Goal: Information Seeking & Learning: Learn about a topic

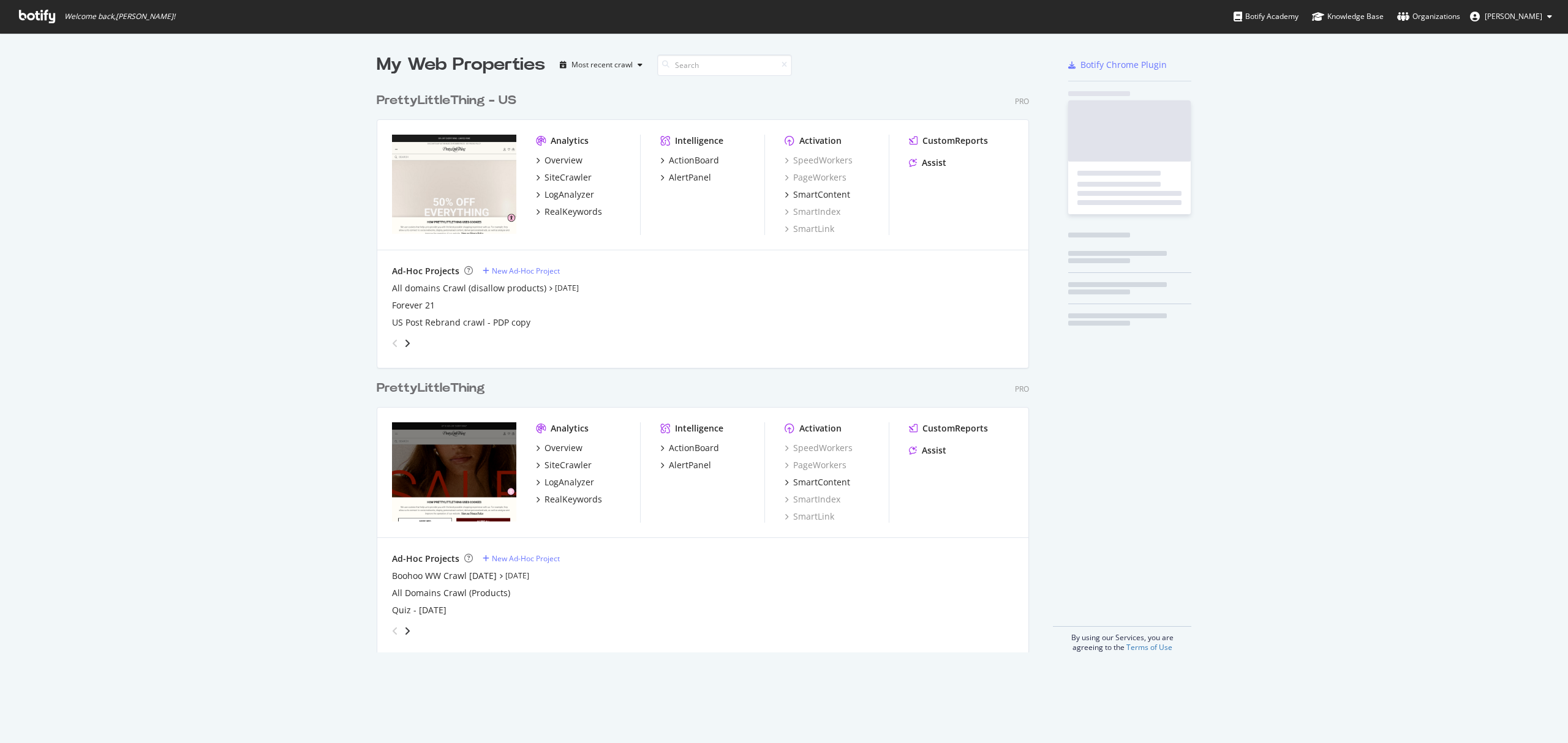
scroll to position [731, 1543]
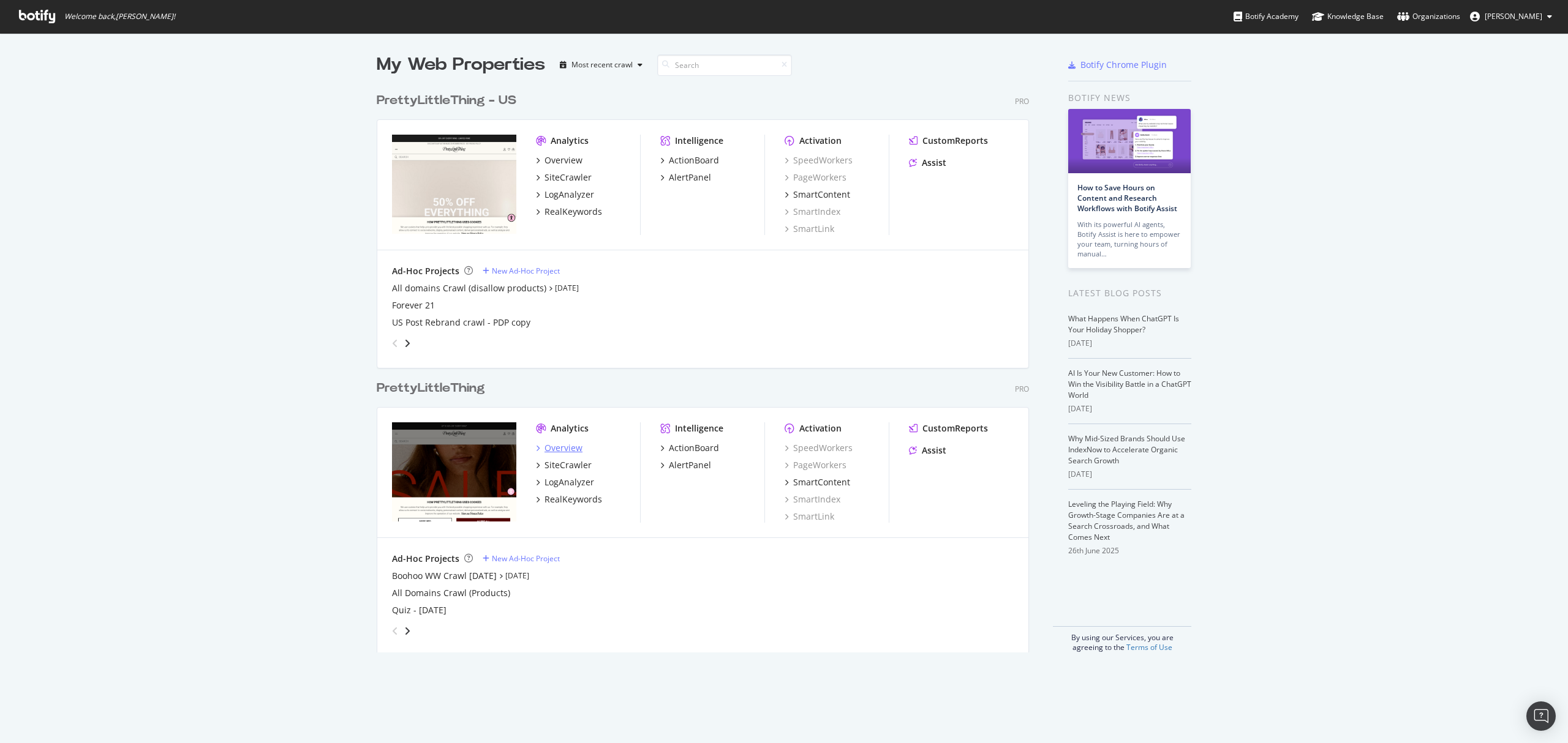
click at [549, 445] on div "Overview" at bounding box center [564, 448] width 38 height 12
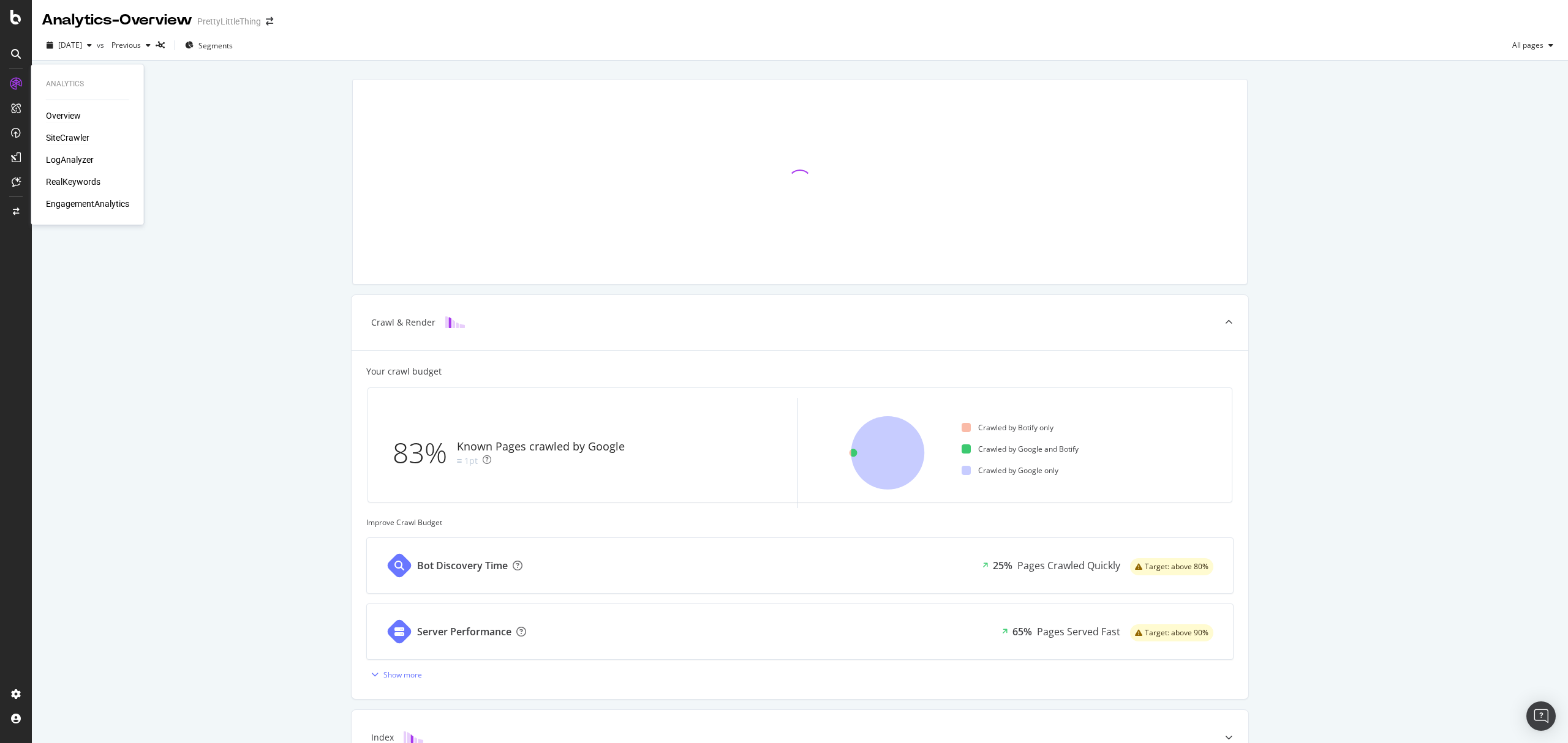
click at [53, 137] on div "SiteCrawler" at bounding box center [67, 138] width 43 height 12
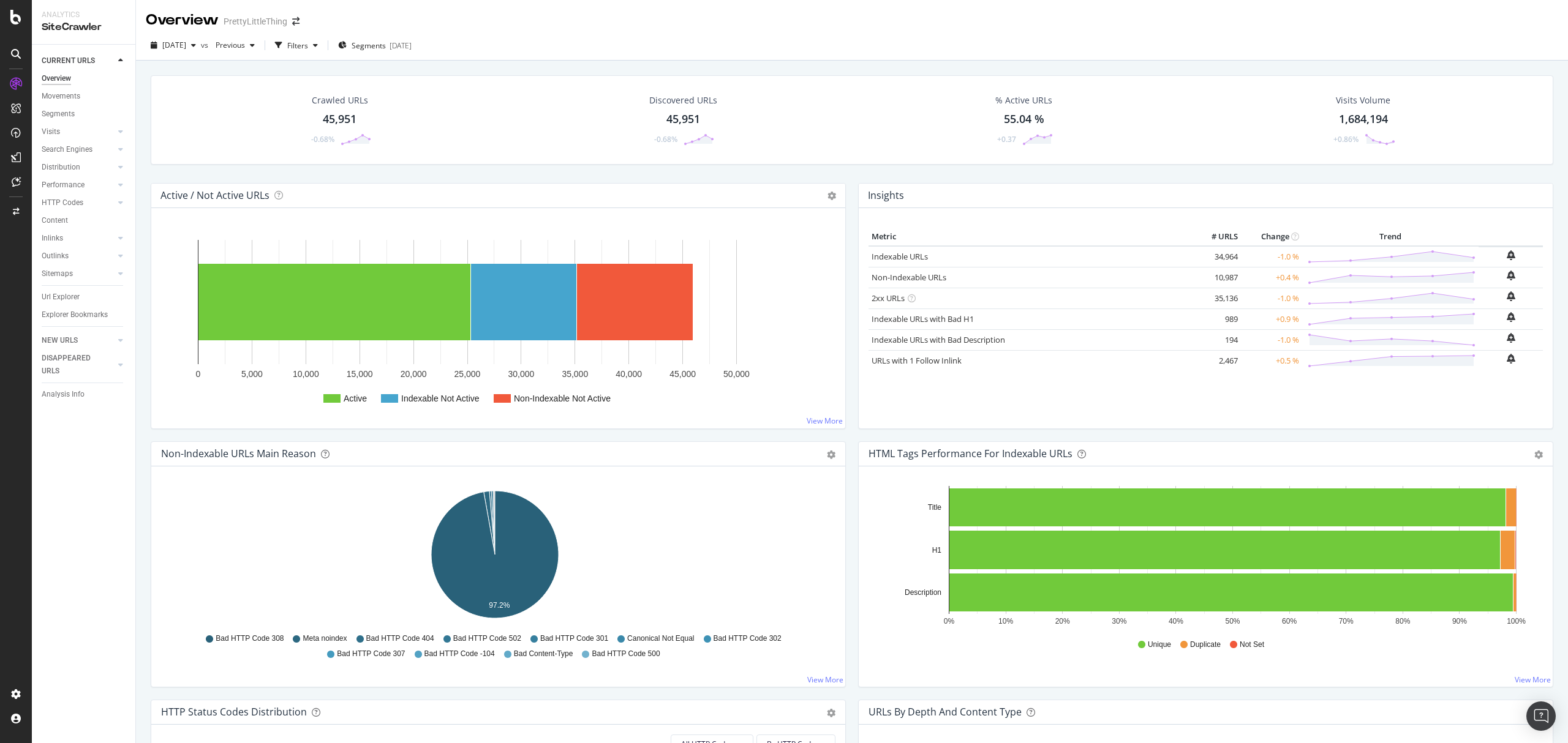
click at [64, 291] on div "Url Explorer" at bounding box center [60, 297] width 38 height 13
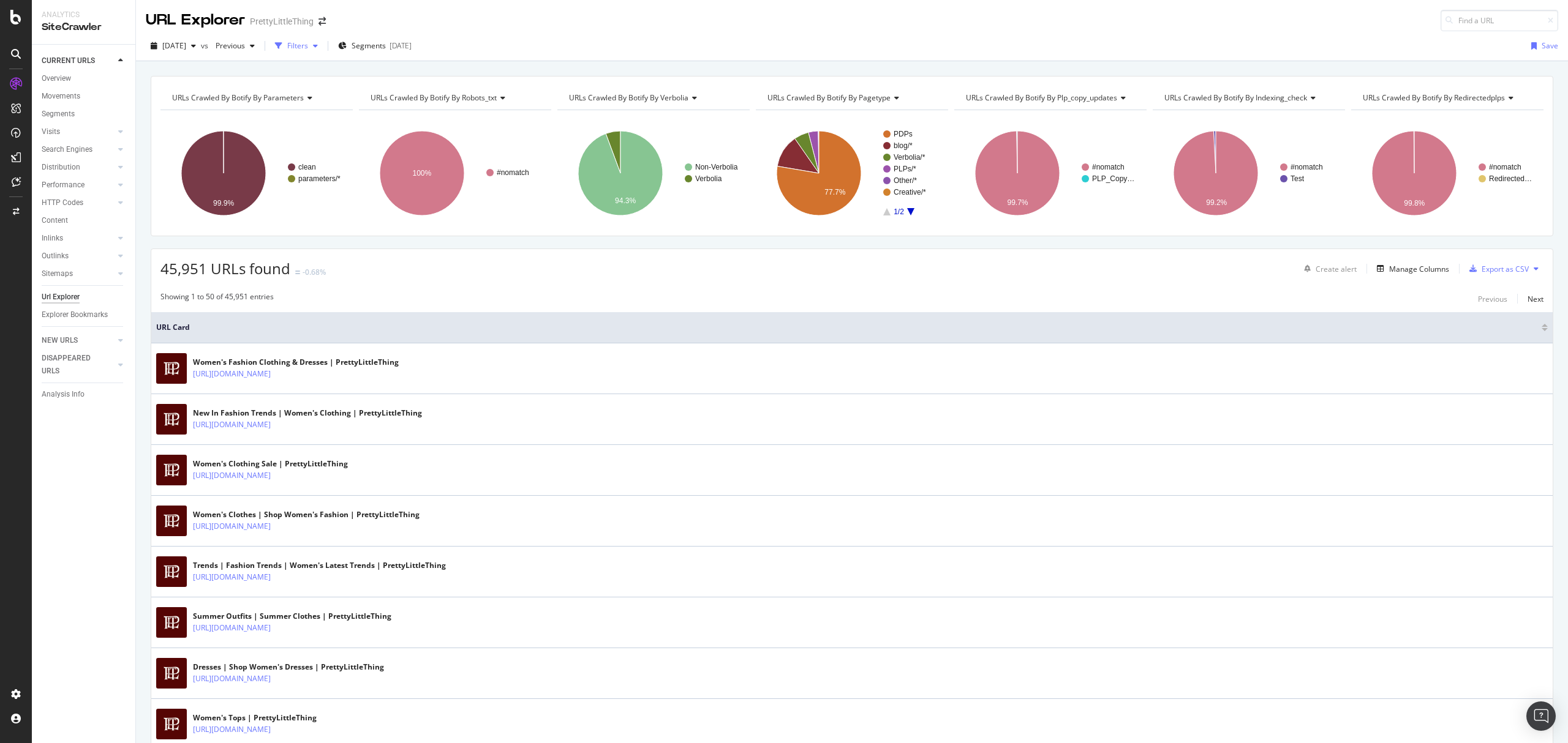
click at [288, 47] on div "button" at bounding box center [279, 46] width 17 height 17
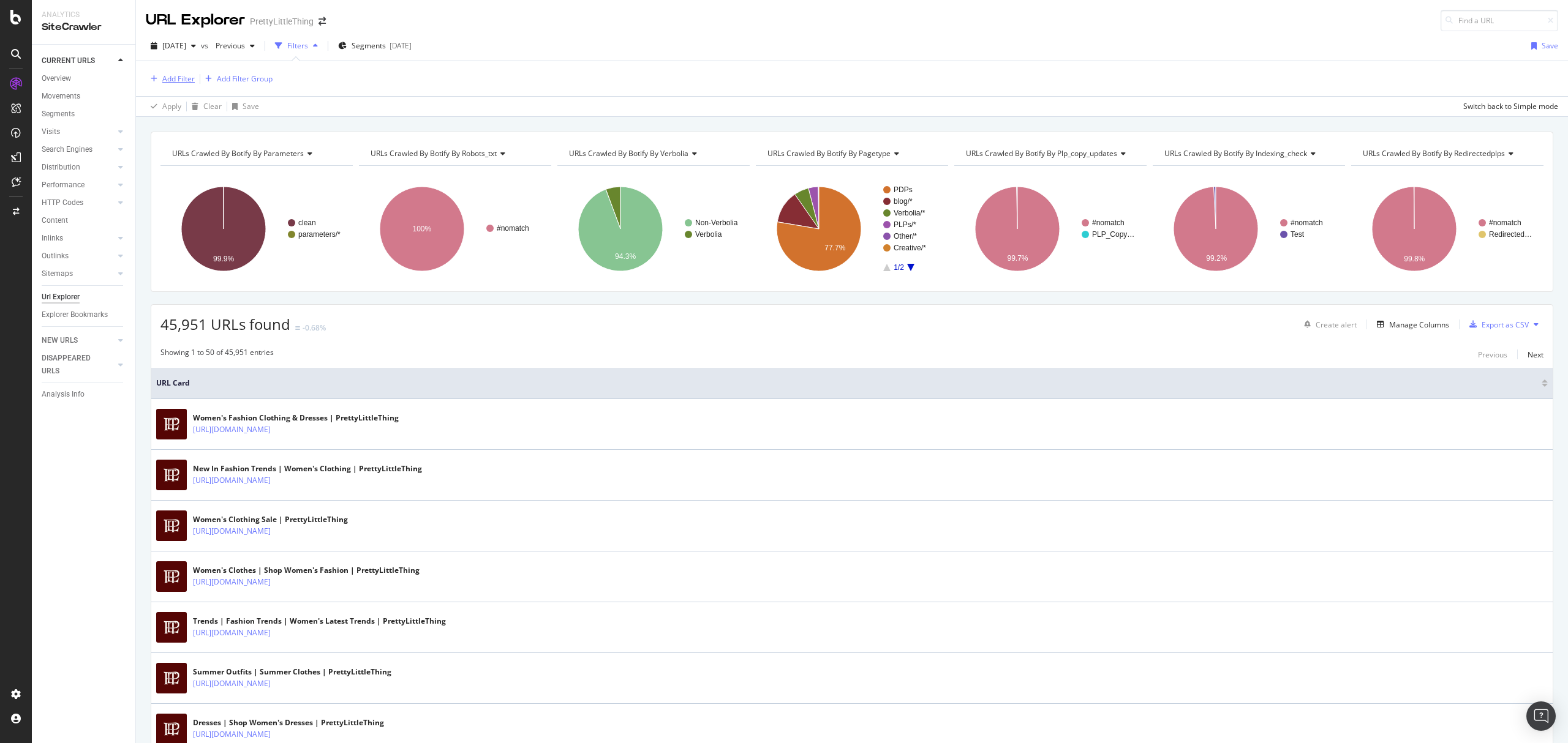
click at [165, 75] on div "Add Filter" at bounding box center [179, 79] width 33 height 10
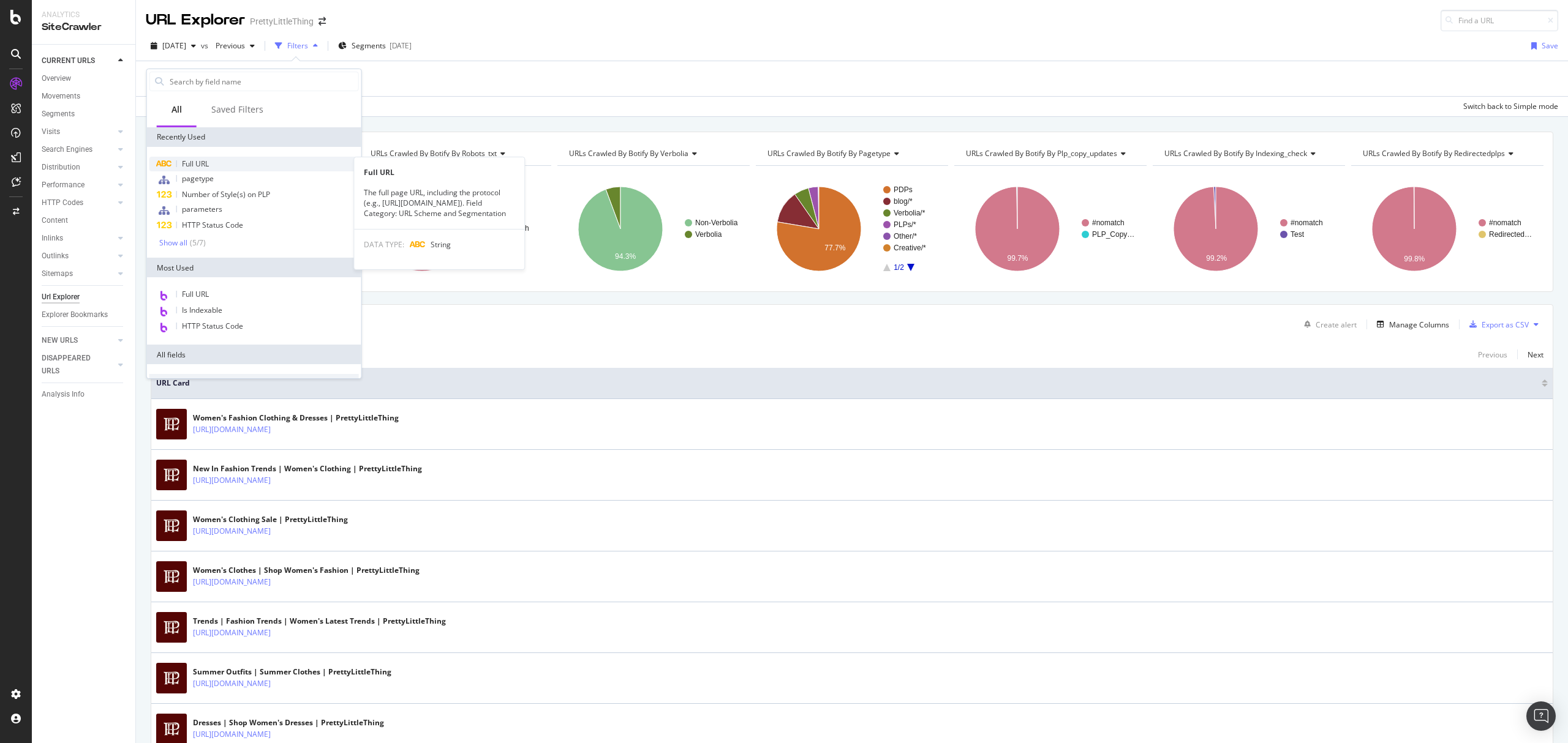
click at [188, 166] on span "Full URL" at bounding box center [195, 164] width 27 height 10
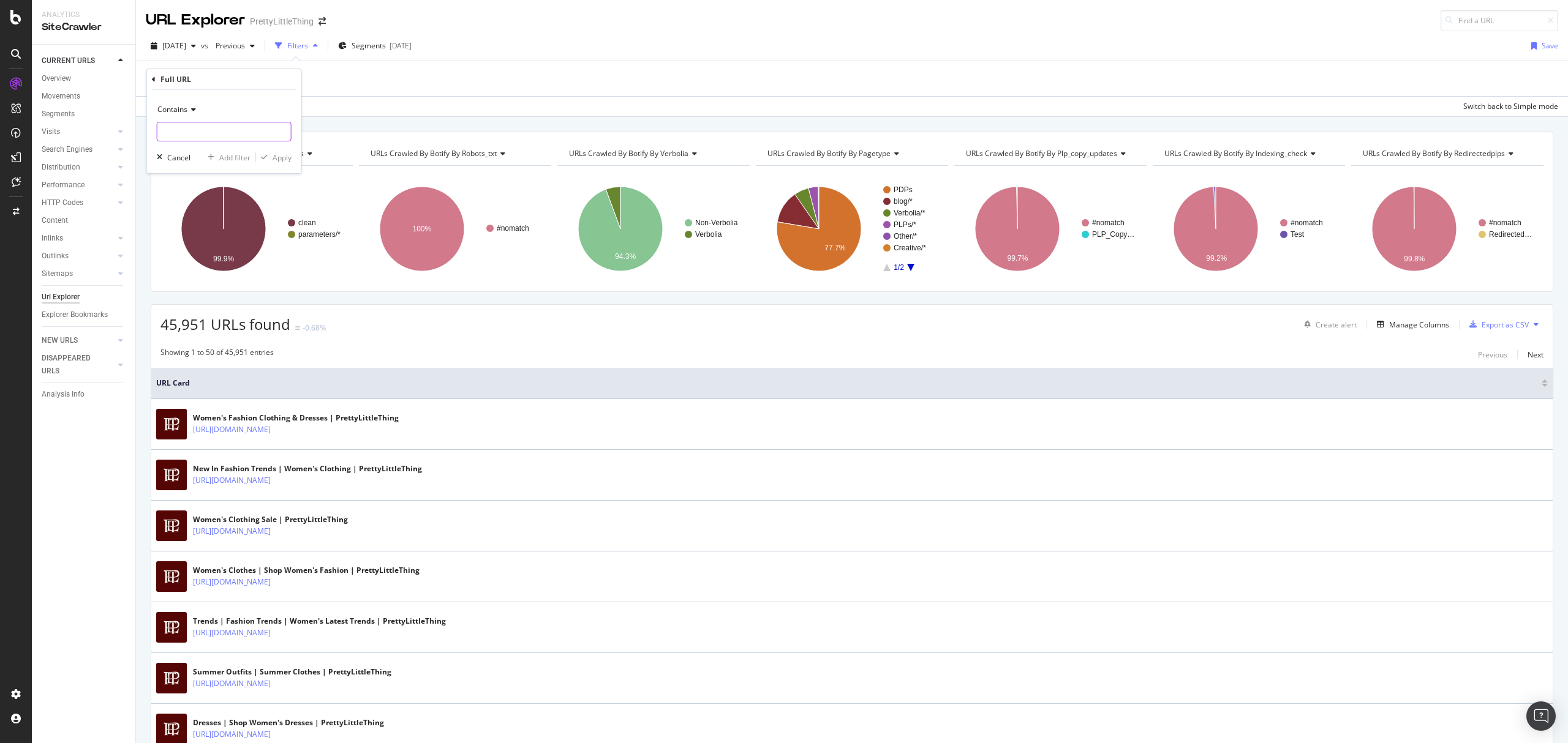
click at [219, 135] on input "text" at bounding box center [224, 131] width 134 height 20
paste input "[URL][DOMAIN_NAME]"
type input "[URL][DOMAIN_NAME]"
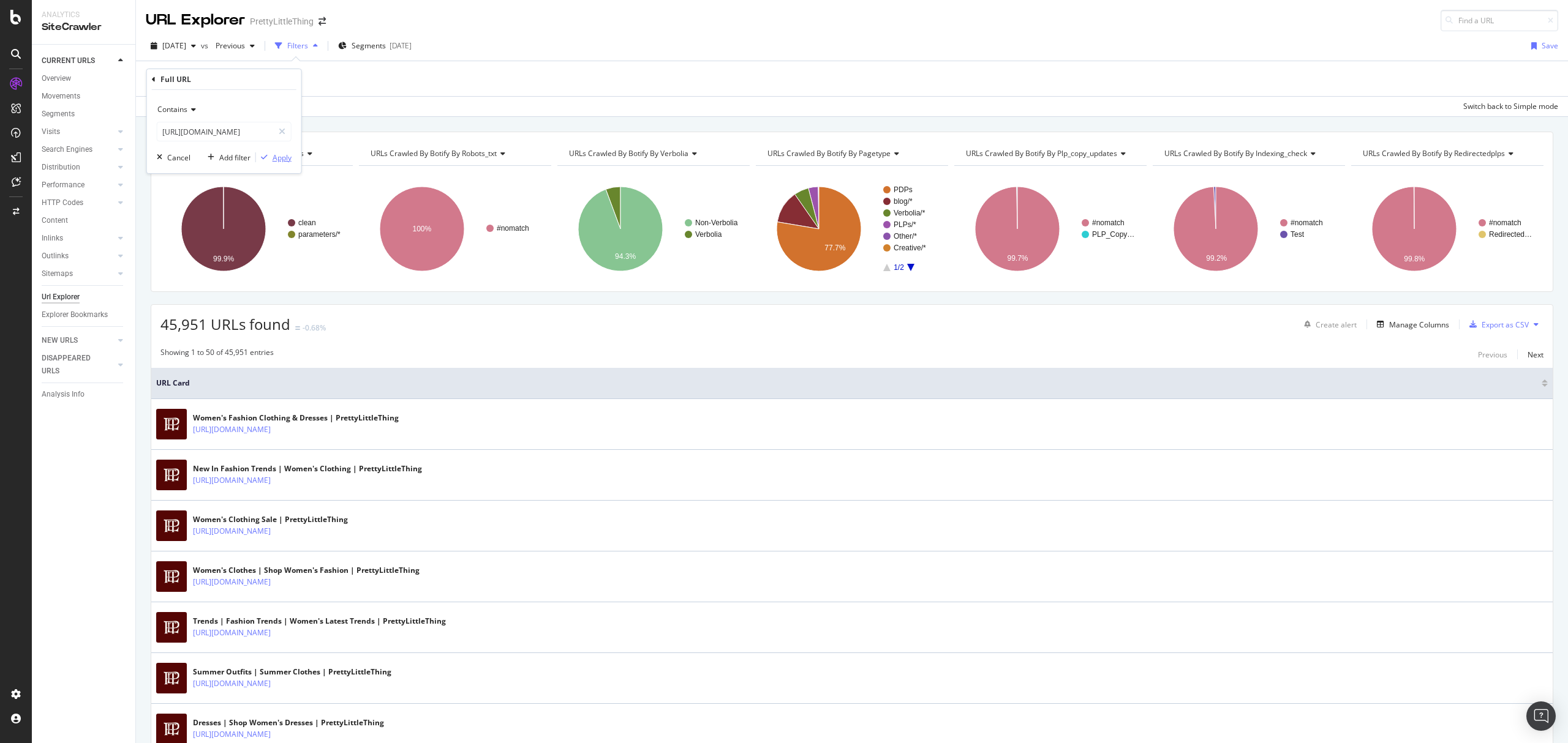
click at [281, 157] on div "Apply" at bounding box center [282, 158] width 19 height 10
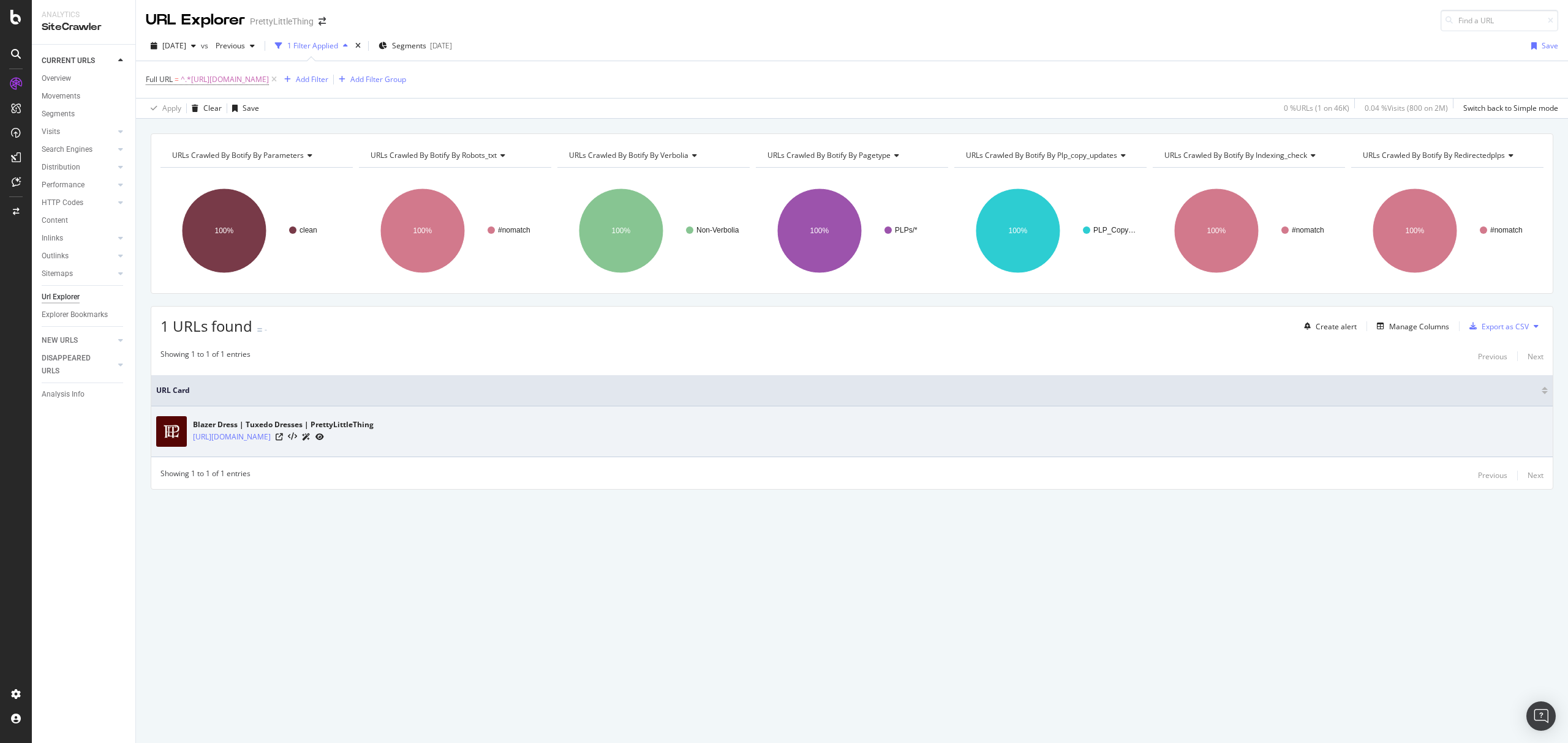
click at [324, 437] on icon at bounding box center [319, 437] width 9 height 8
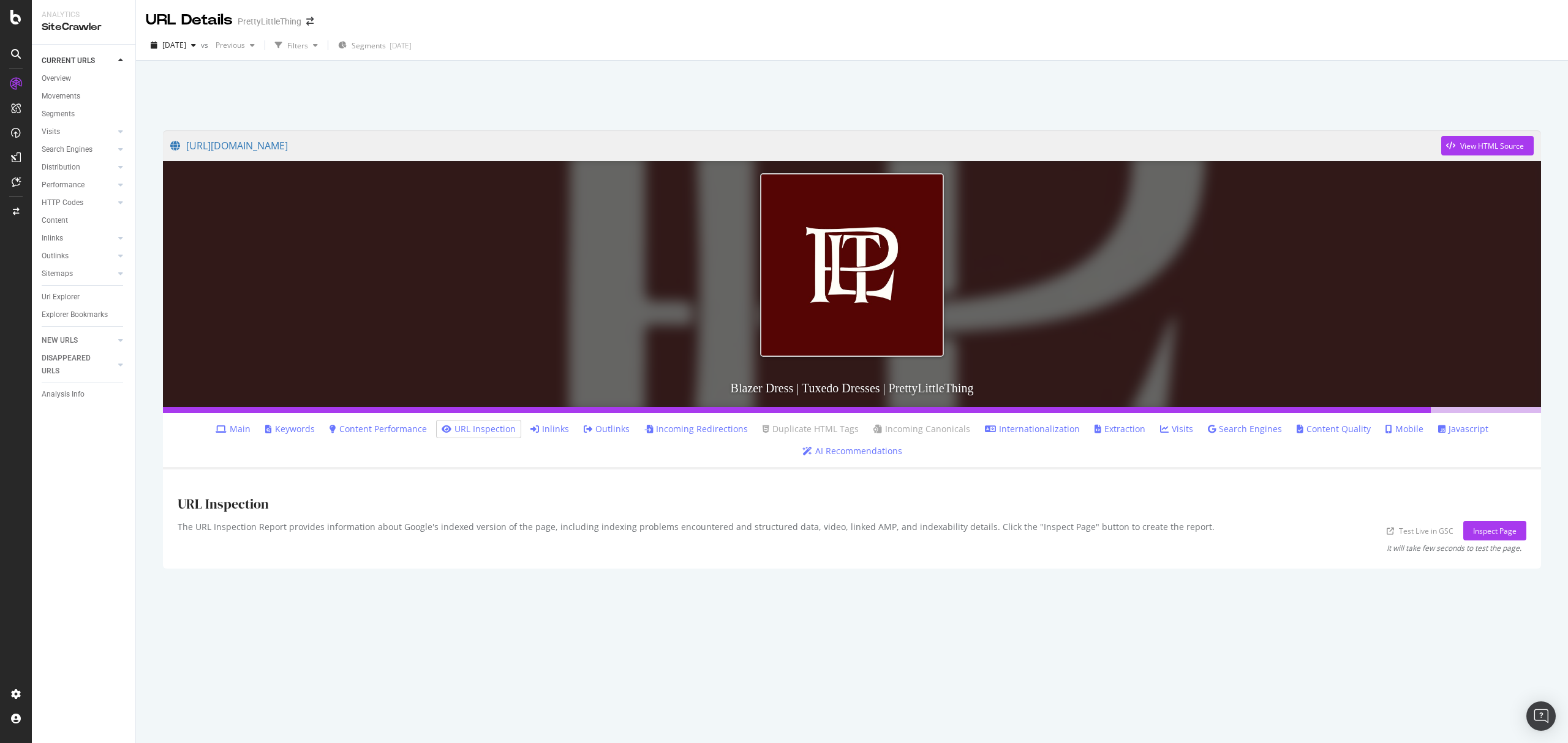
click at [338, 426] on link "Content Performance" at bounding box center [378, 429] width 98 height 12
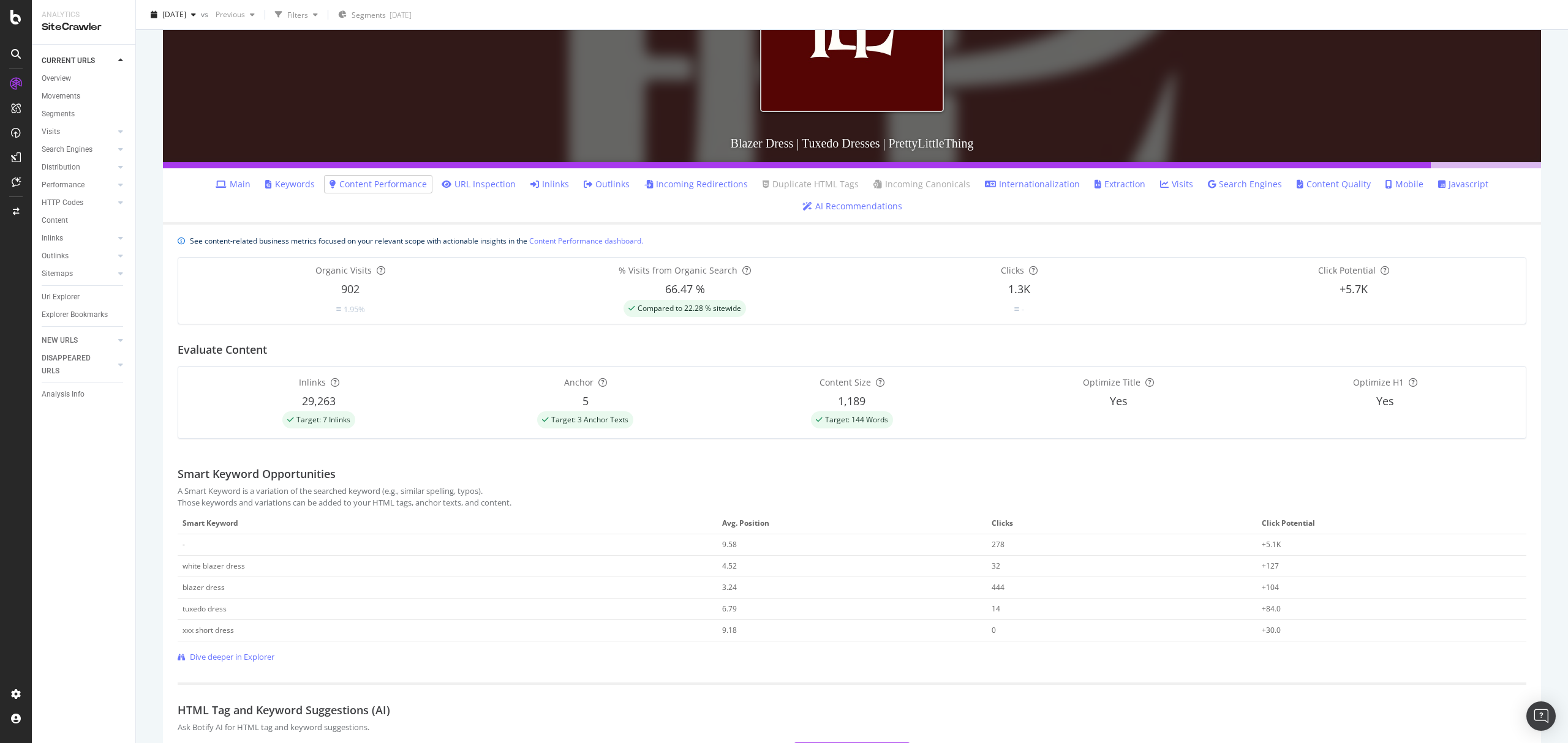
scroll to position [314, 0]
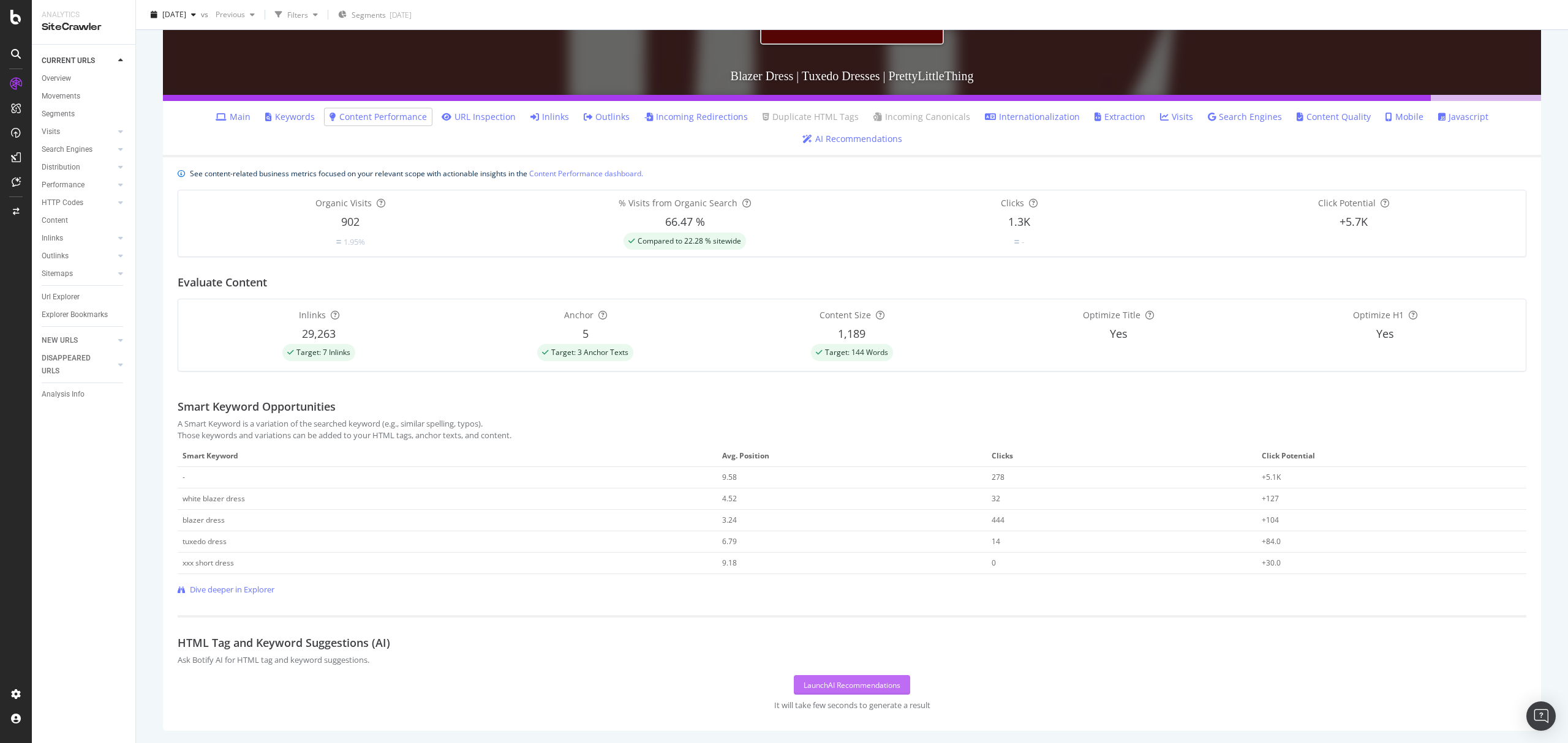
click at [793, 679] on button "Launch AI Recommendations" at bounding box center [851, 684] width 117 height 20
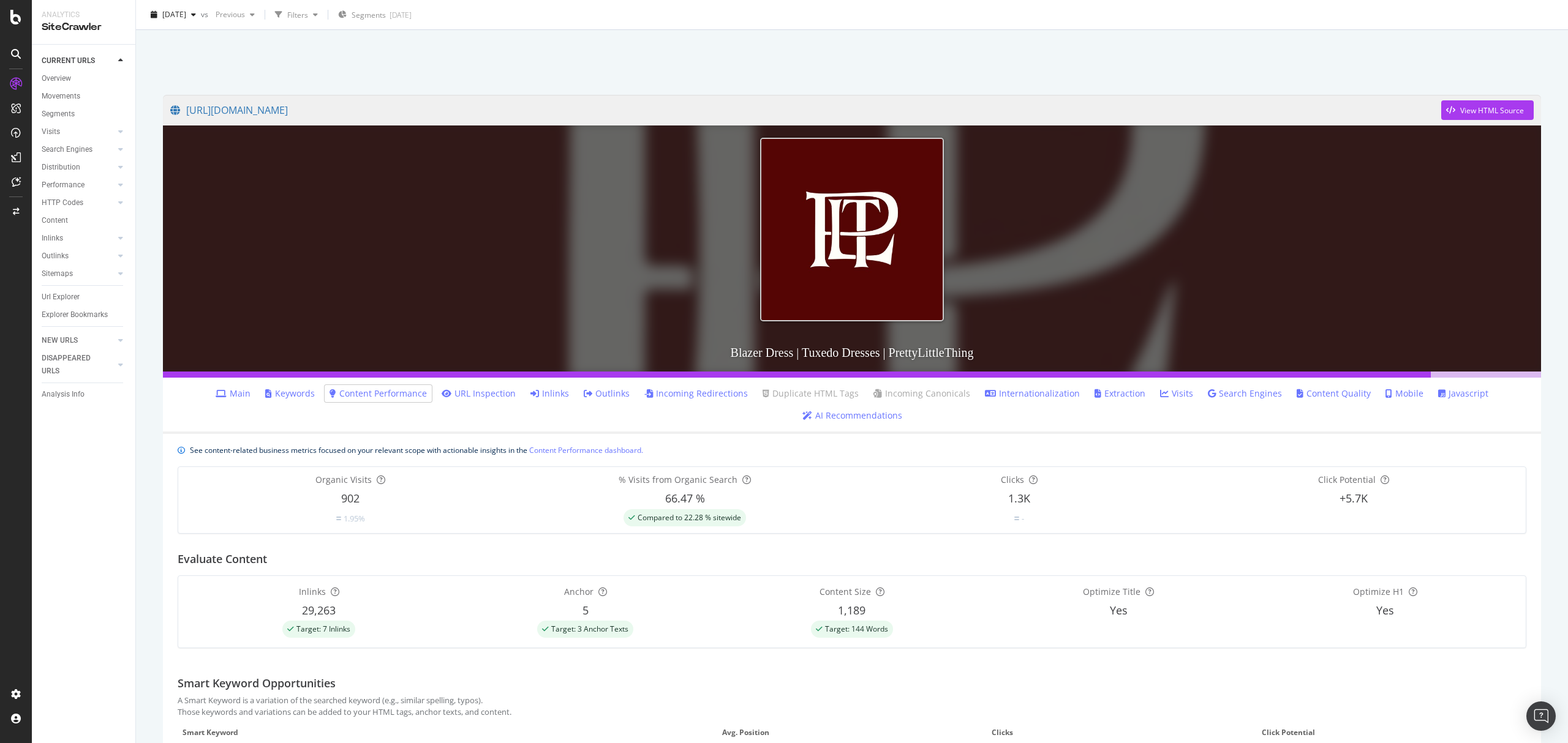
scroll to position [24, 0]
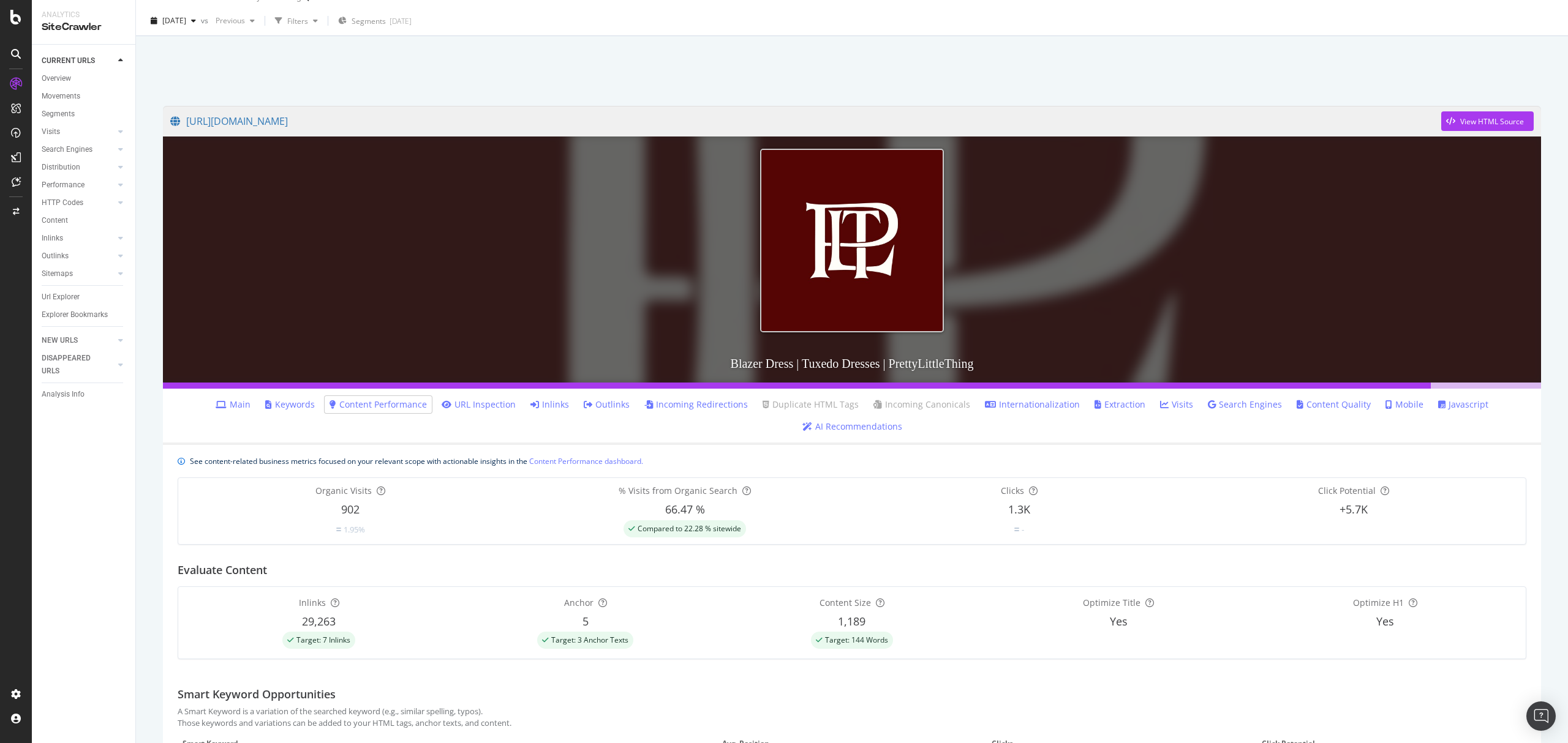
drag, startPoint x: 554, startPoint y: 403, endPoint x: 567, endPoint y: 407, distance: 13.6
click at [554, 403] on link "Inlinks" at bounding box center [549, 405] width 39 height 12
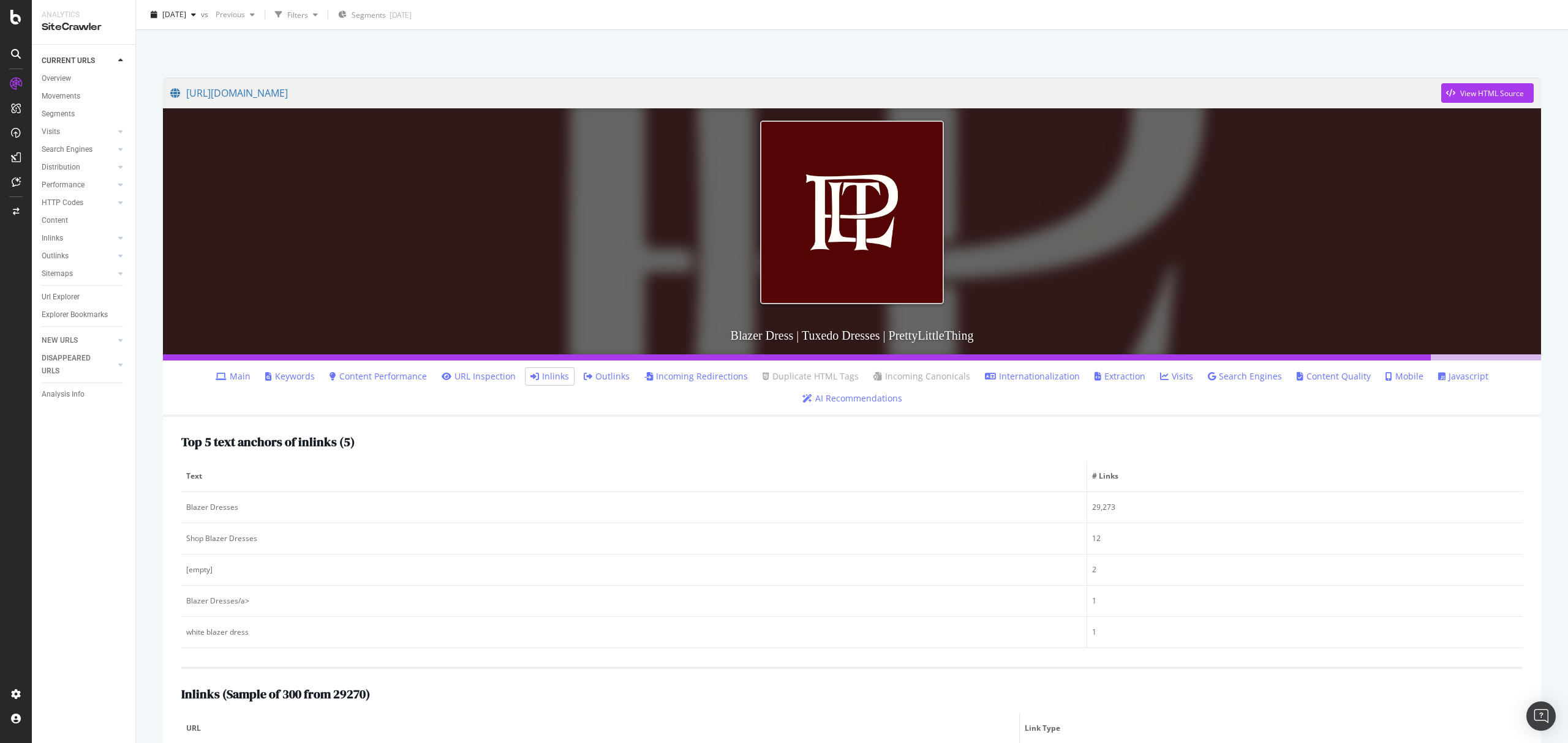
scroll to position [81, 0]
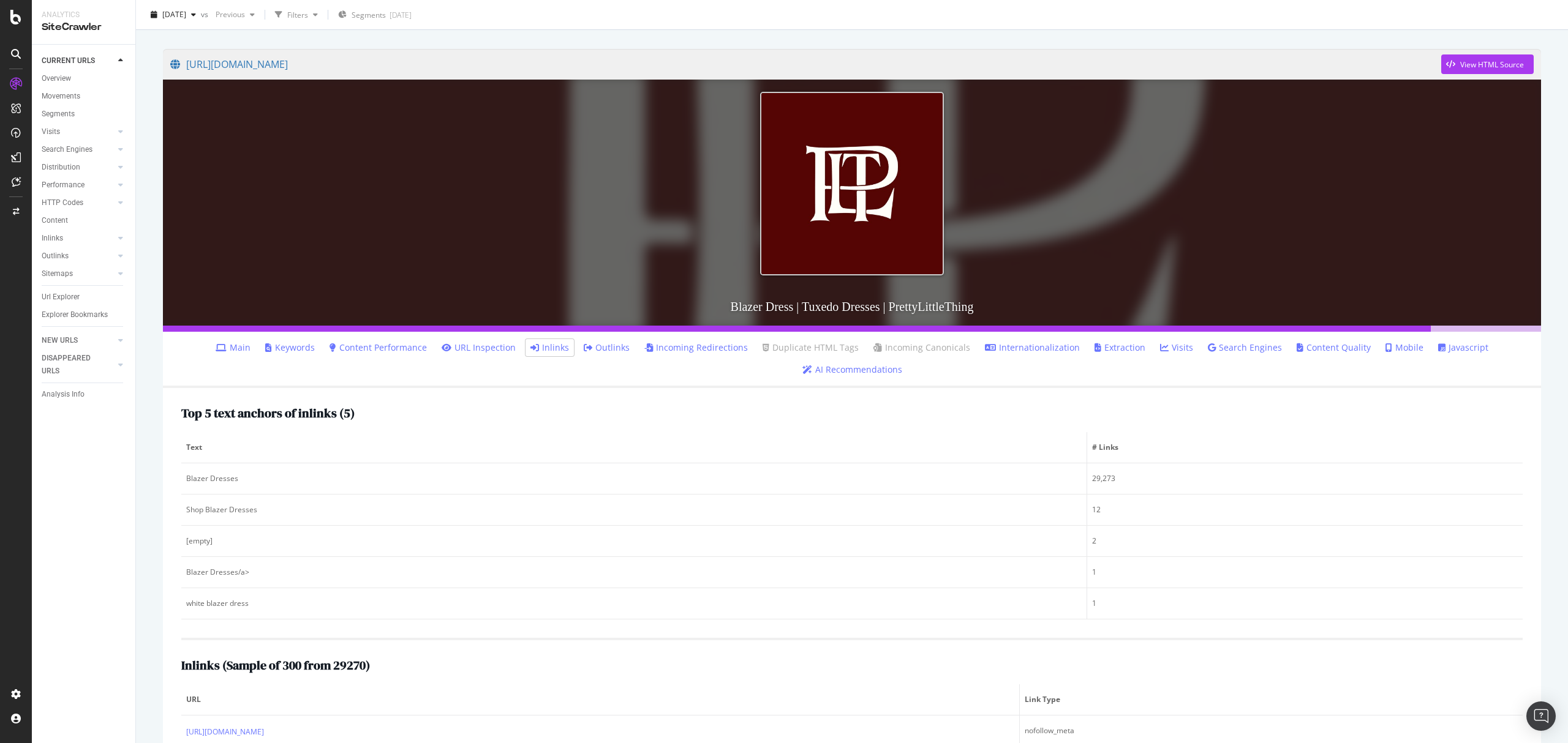
click at [1101, 346] on link "Extraction" at bounding box center [1120, 348] width 51 height 12
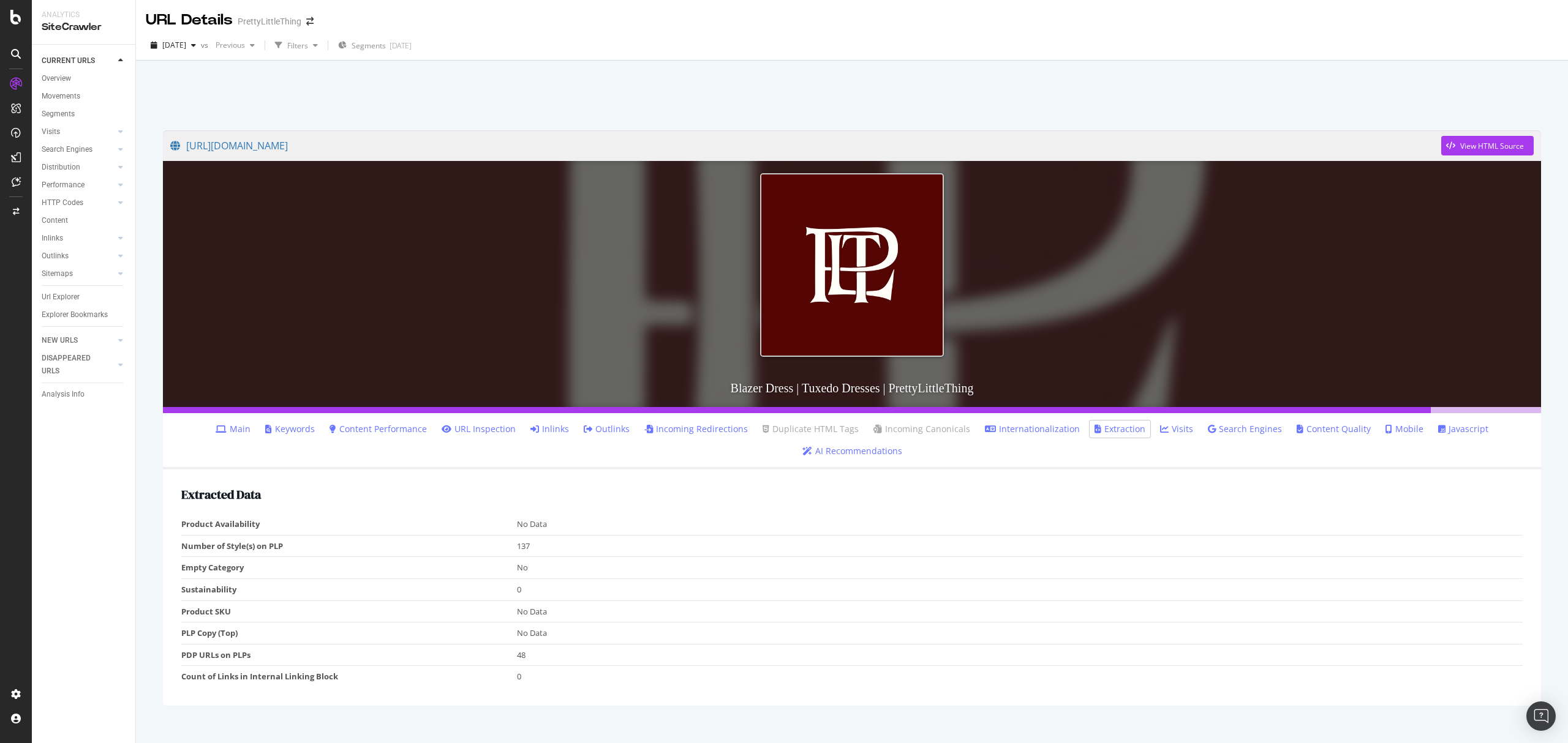
click at [346, 427] on link "Content Performance" at bounding box center [378, 429] width 98 height 12
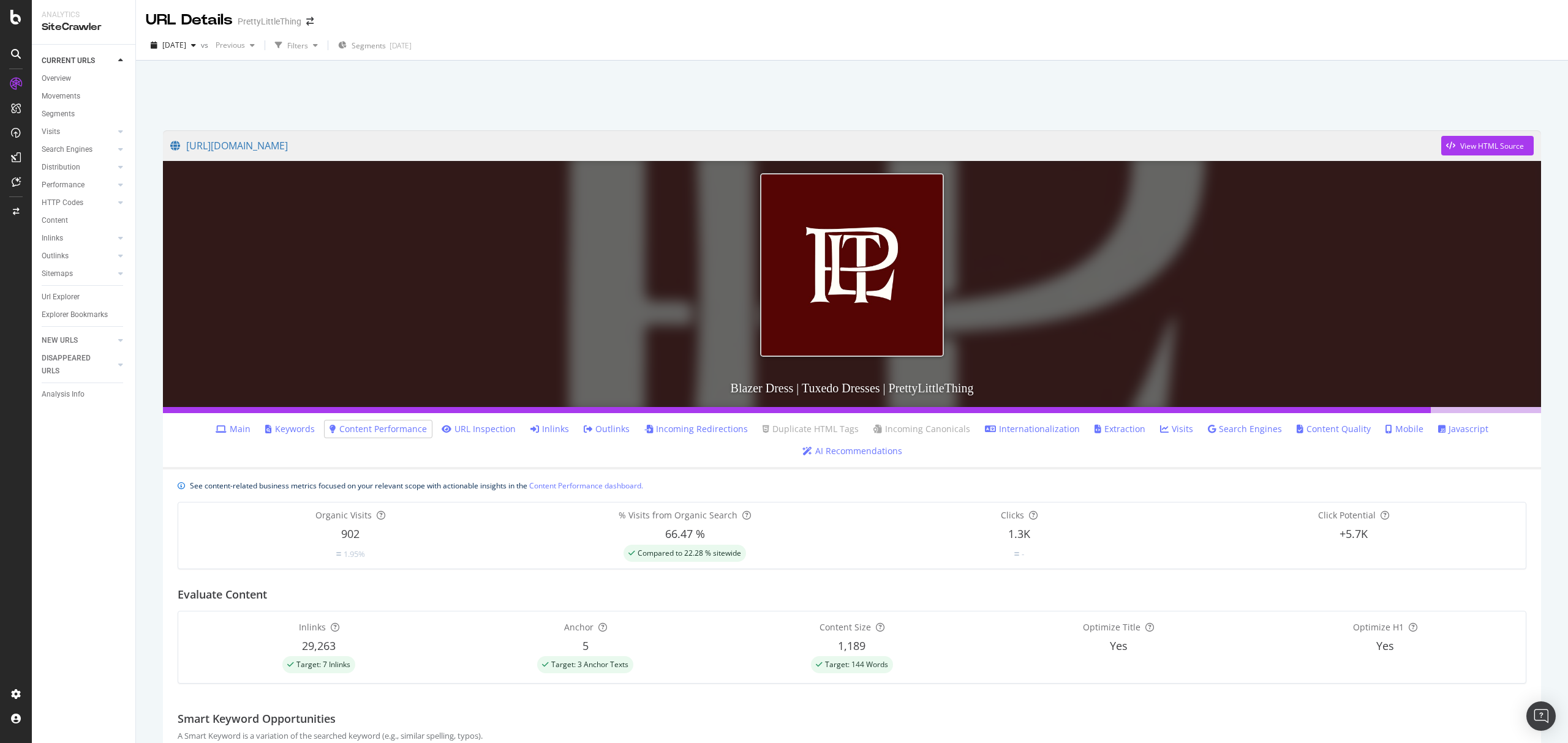
click at [302, 424] on link "Keywords" at bounding box center [289, 429] width 49 height 12
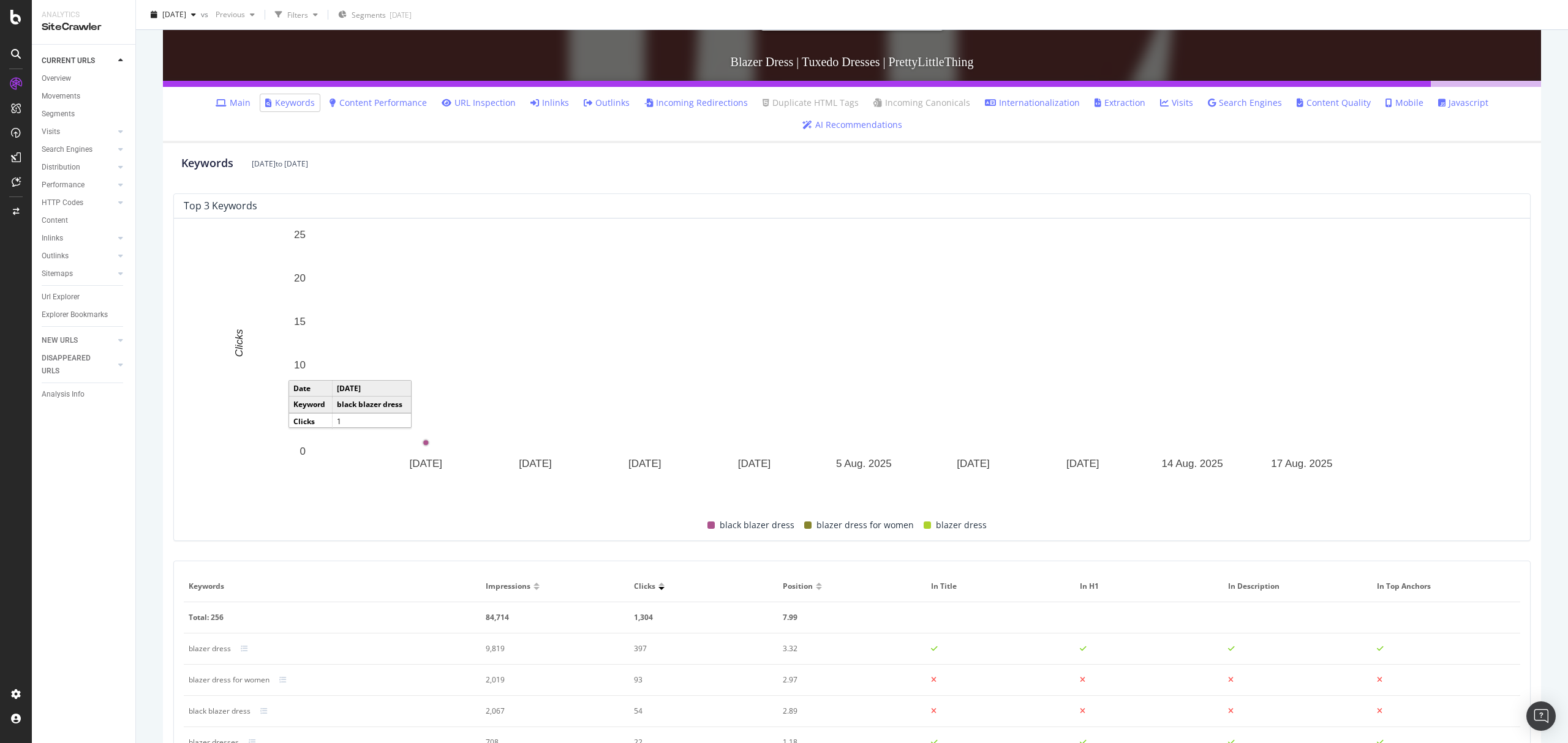
scroll to position [407, 0]
